Goal: Navigation & Orientation: Find specific page/section

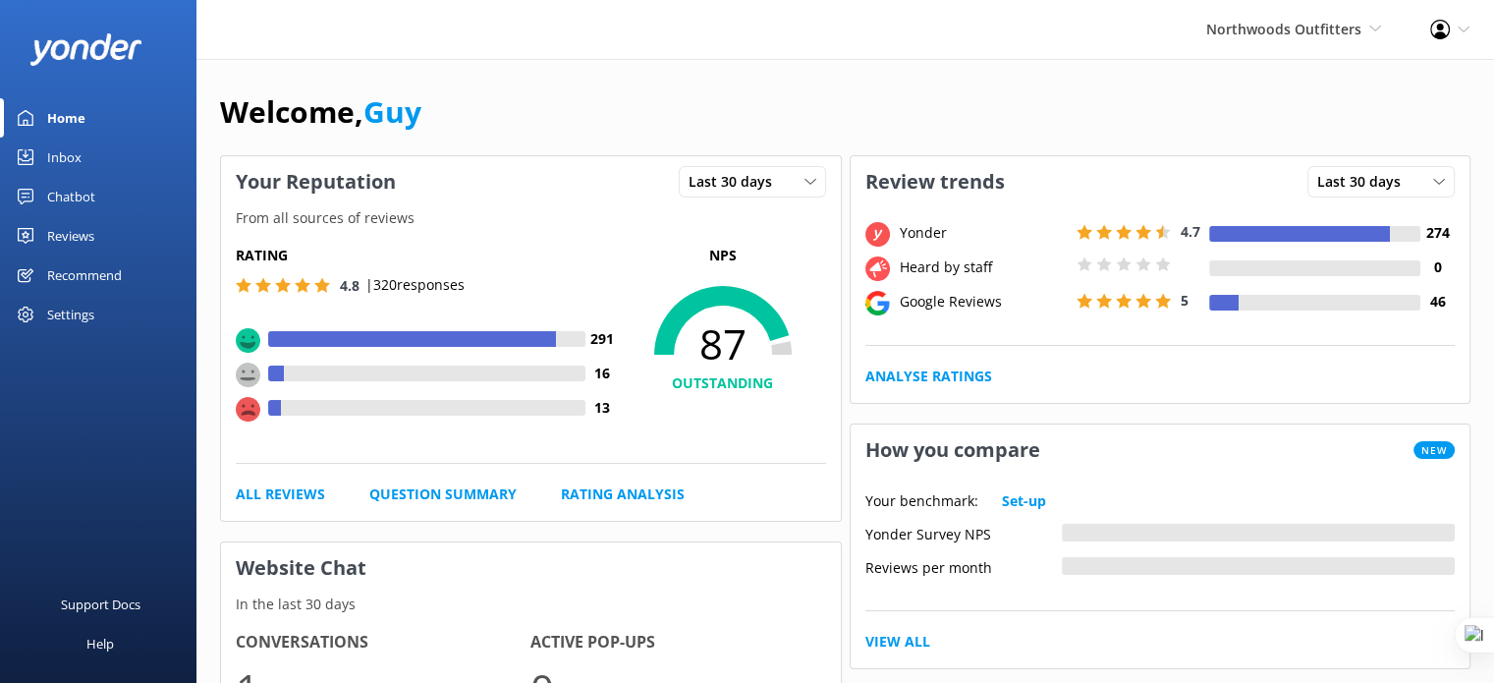
click at [75, 192] on div "Chatbot" at bounding box center [71, 196] width 48 height 39
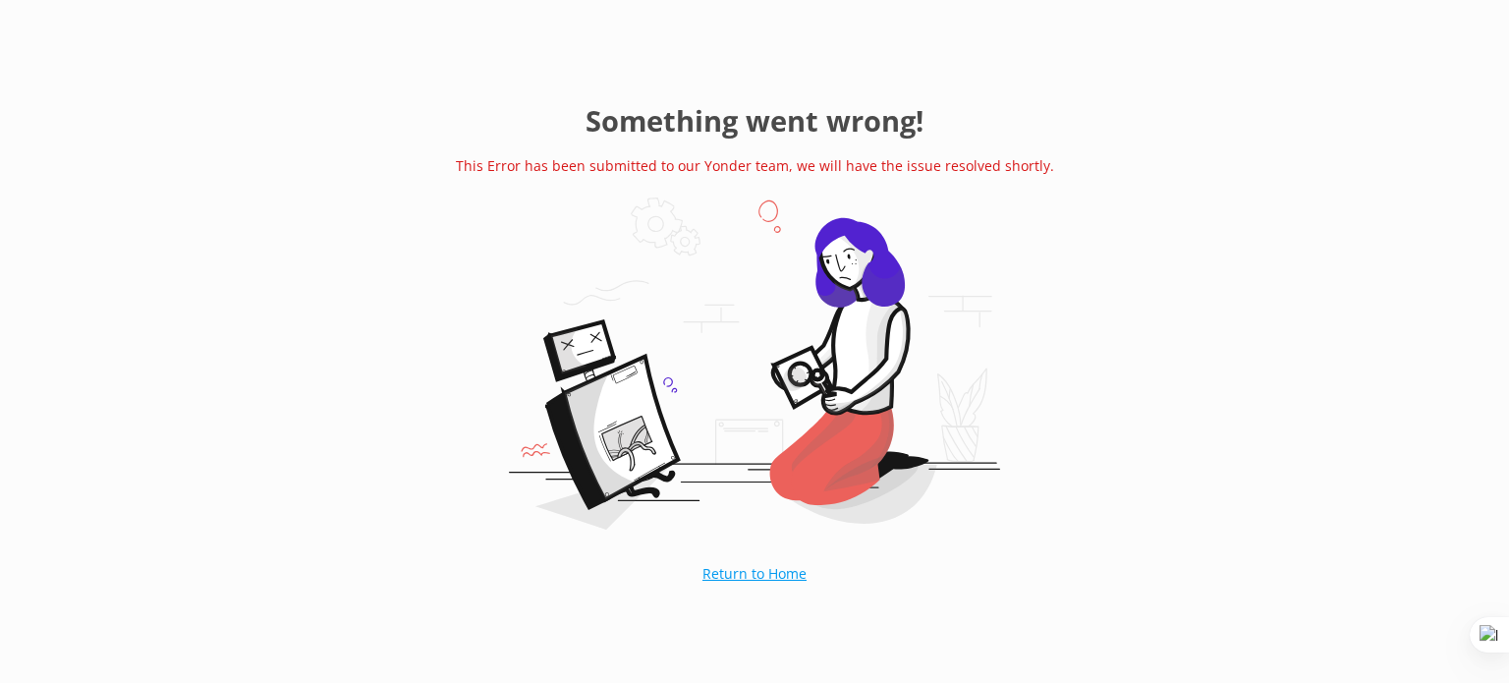
click at [756, 578] on link "Return to Home" at bounding box center [754, 573] width 202 height 49
